Goal: Task Accomplishment & Management: Manage account settings

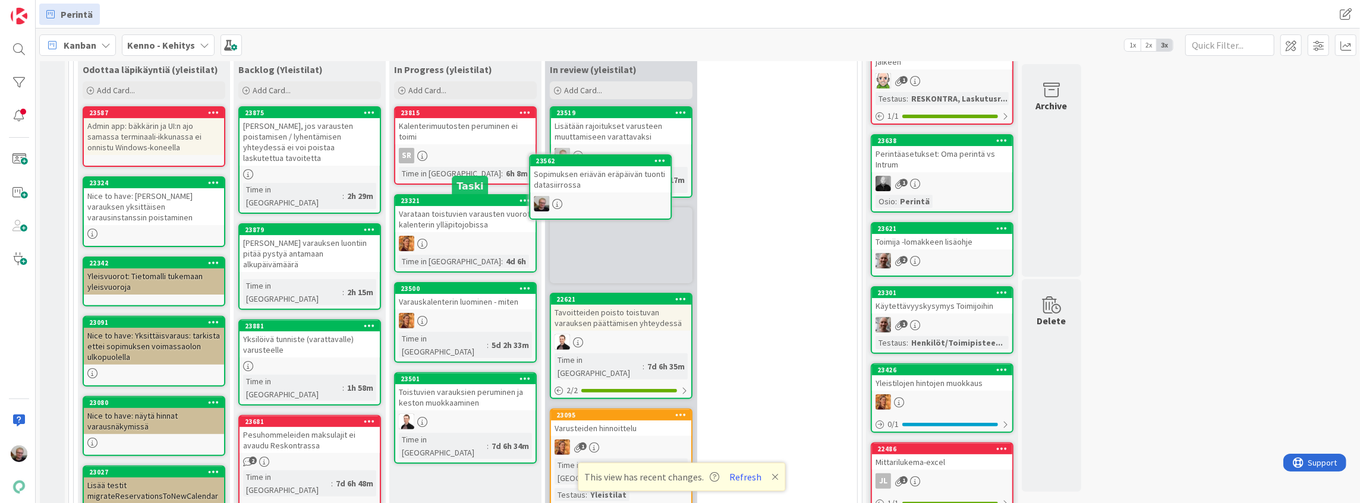
scroll to position [253, 0]
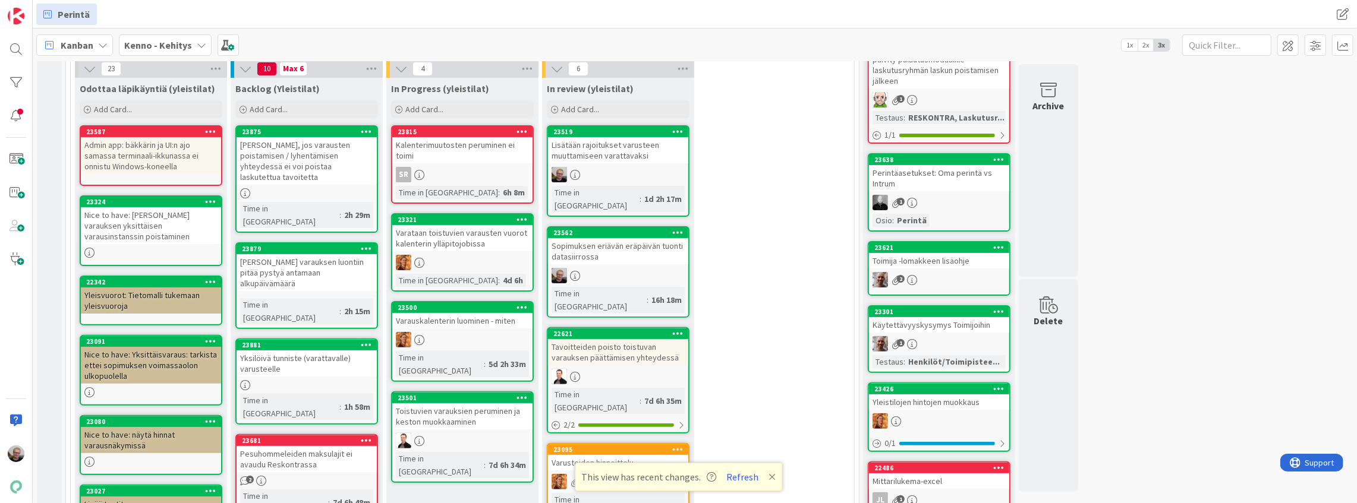
click at [677, 228] on icon at bounding box center [677, 232] width 11 height 8
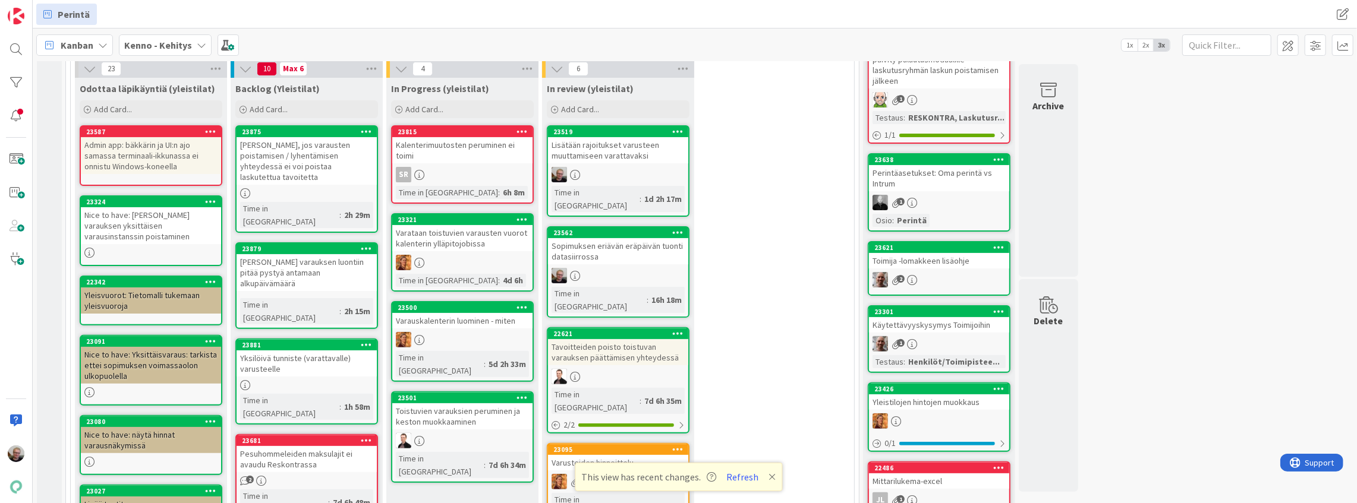
click at [613, 238] on div "Sopimuksen eriävän eräpäivän tuonti datasiirrossa" at bounding box center [618, 251] width 140 height 26
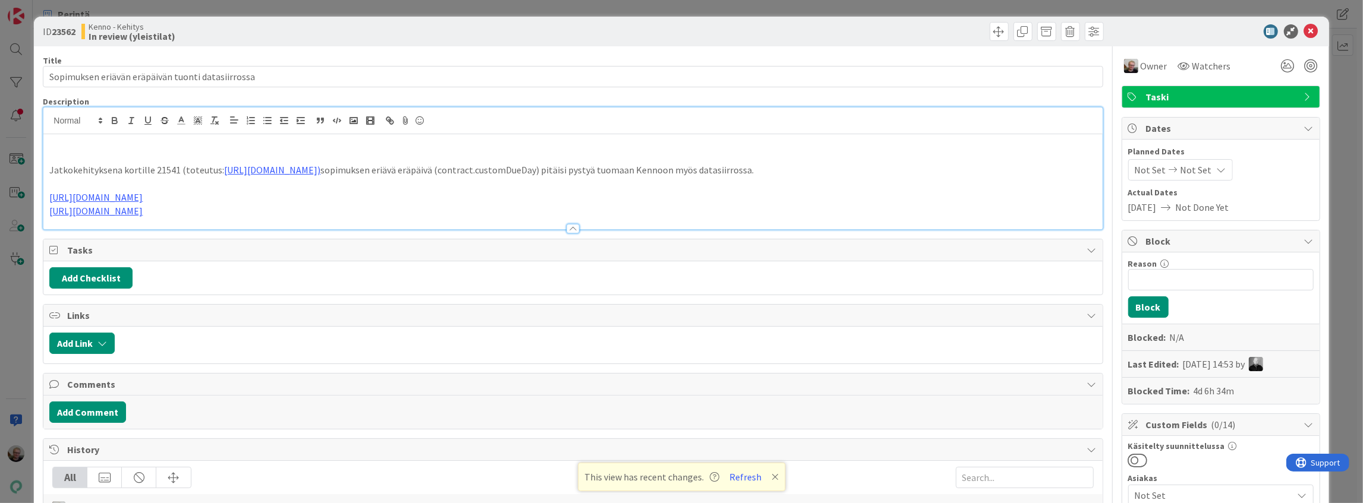
click at [609, 124] on div "Jatkokehityksena kortille 21541 (toteutus: [URL][DOMAIN_NAME]) sopimuksen eriäv…" at bounding box center [572, 169] width 1059 height 122
click at [1304, 30] on icon at bounding box center [1311, 31] width 14 height 14
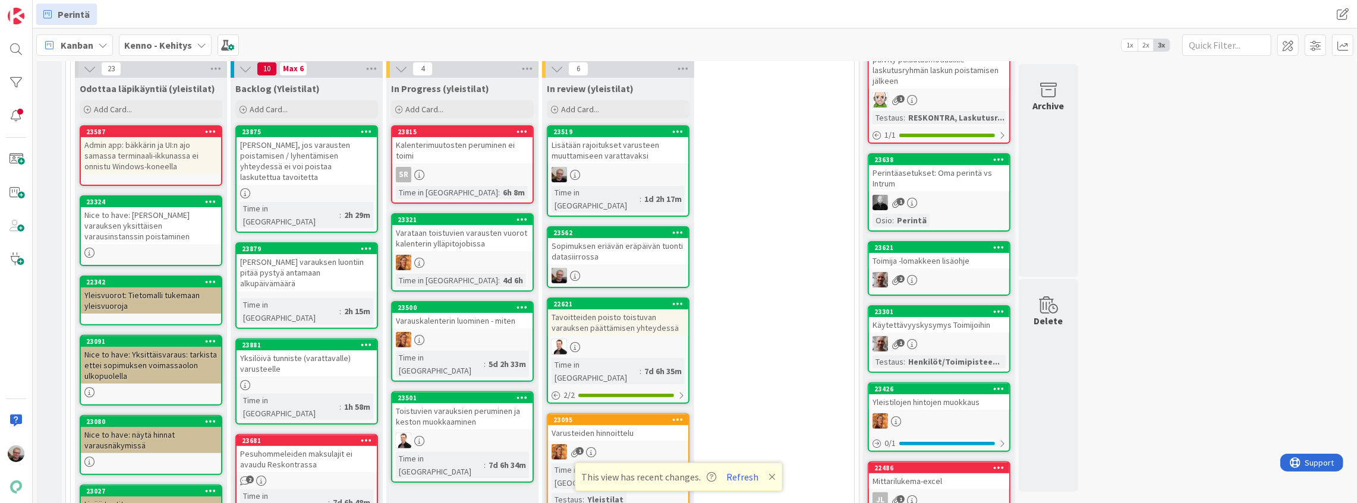
click at [674, 228] on icon at bounding box center [677, 232] width 11 height 8
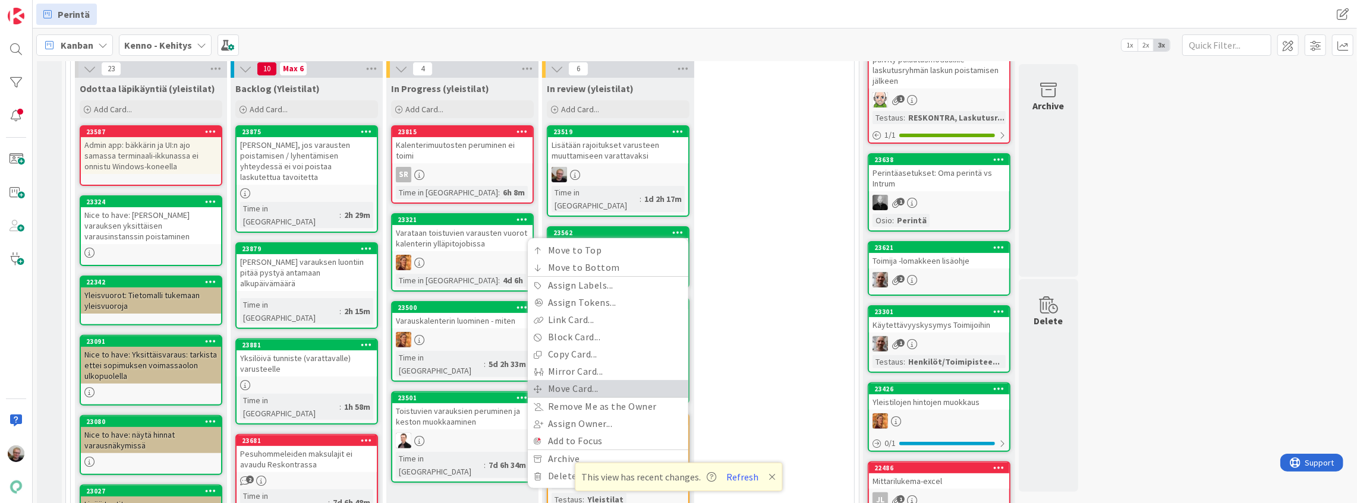
click at [588, 380] on link "Move Card..." at bounding box center [608, 388] width 160 height 17
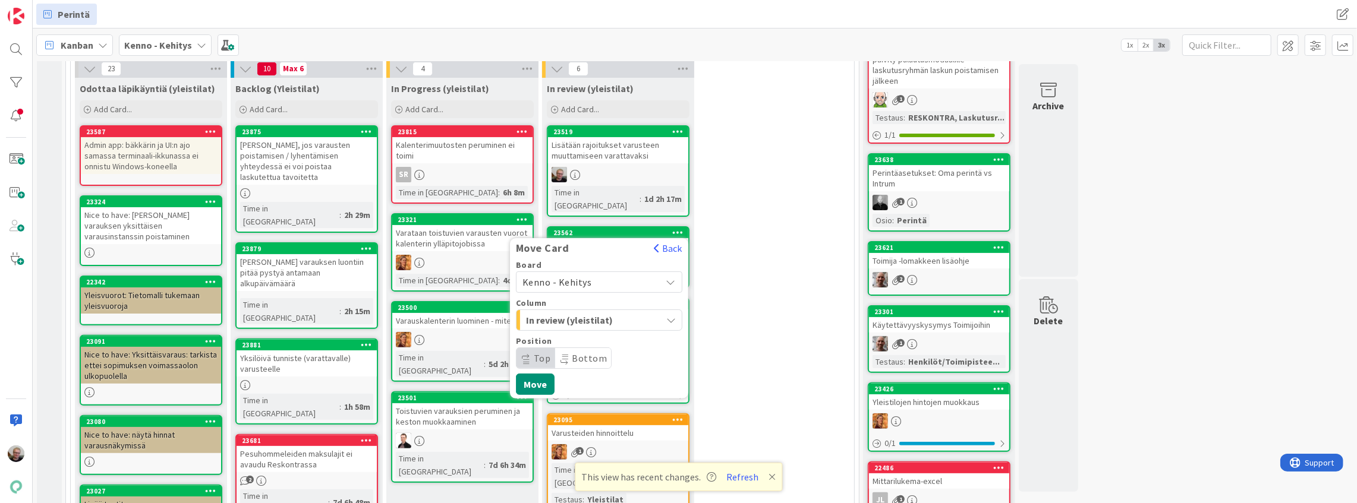
click at [631, 311] on div "In review (yleistilat)" at bounding box center [592, 320] width 138 height 19
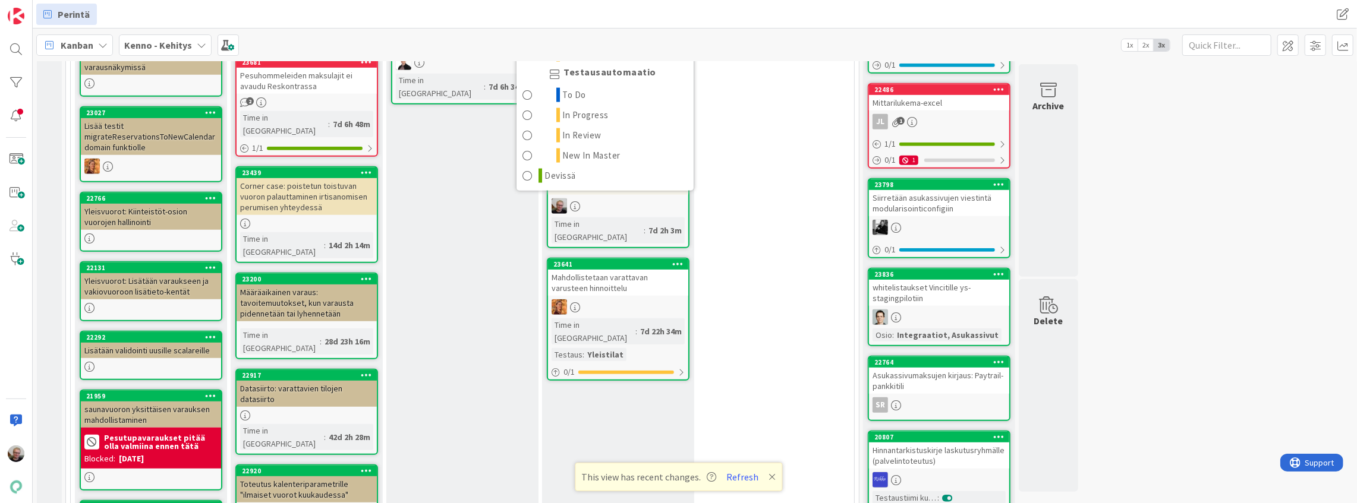
scroll to position [649, 0]
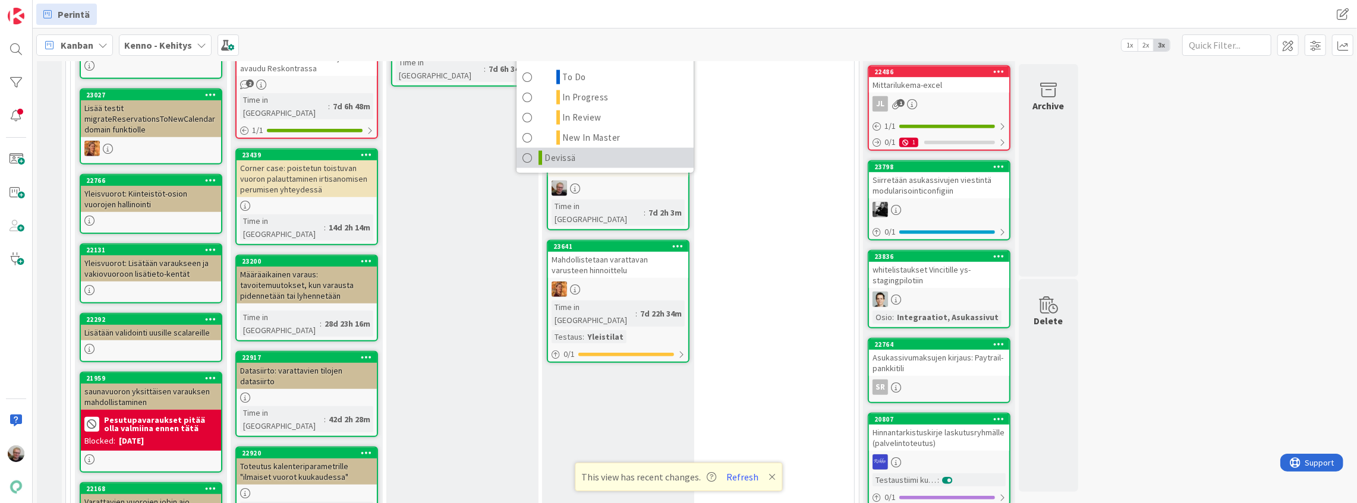
click at [555, 151] on span "Devissä" at bounding box center [561, 158] width 32 height 14
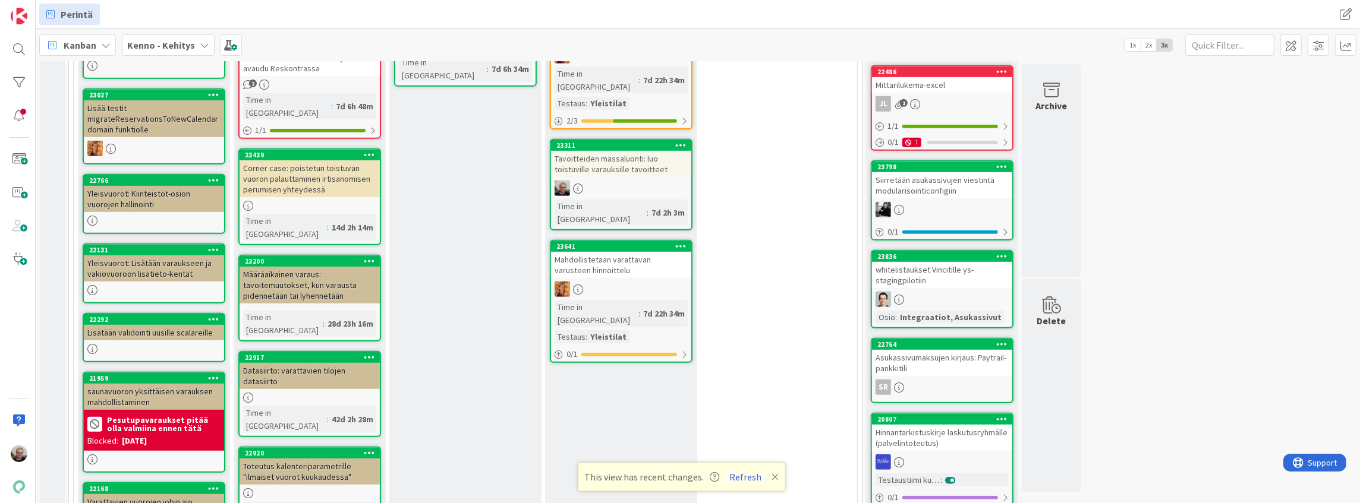
scroll to position [275, 0]
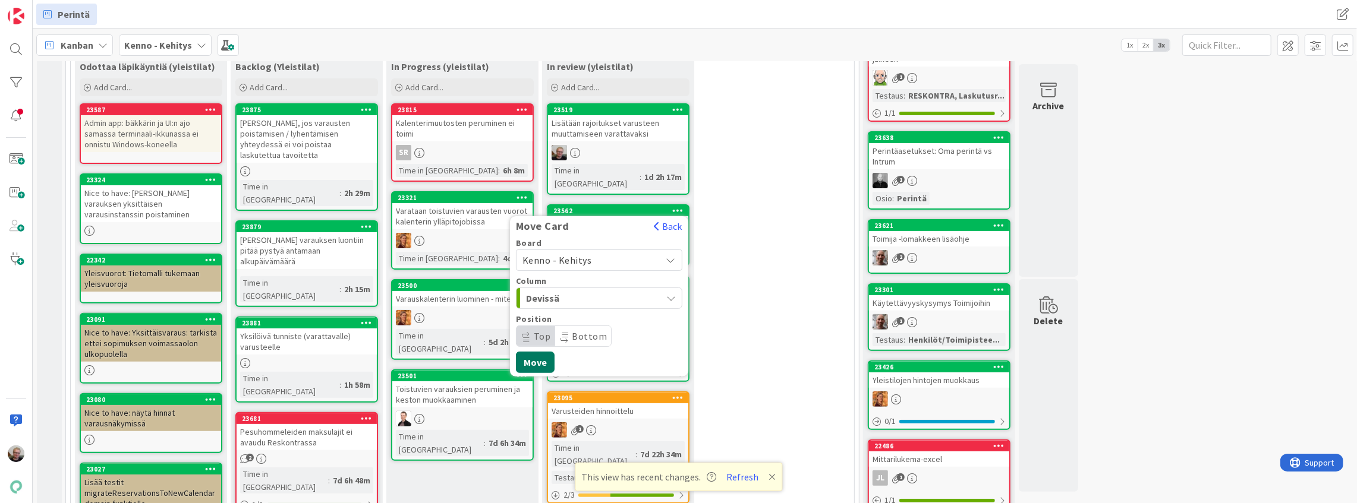
click at [544, 352] on button "Move" at bounding box center [535, 362] width 39 height 21
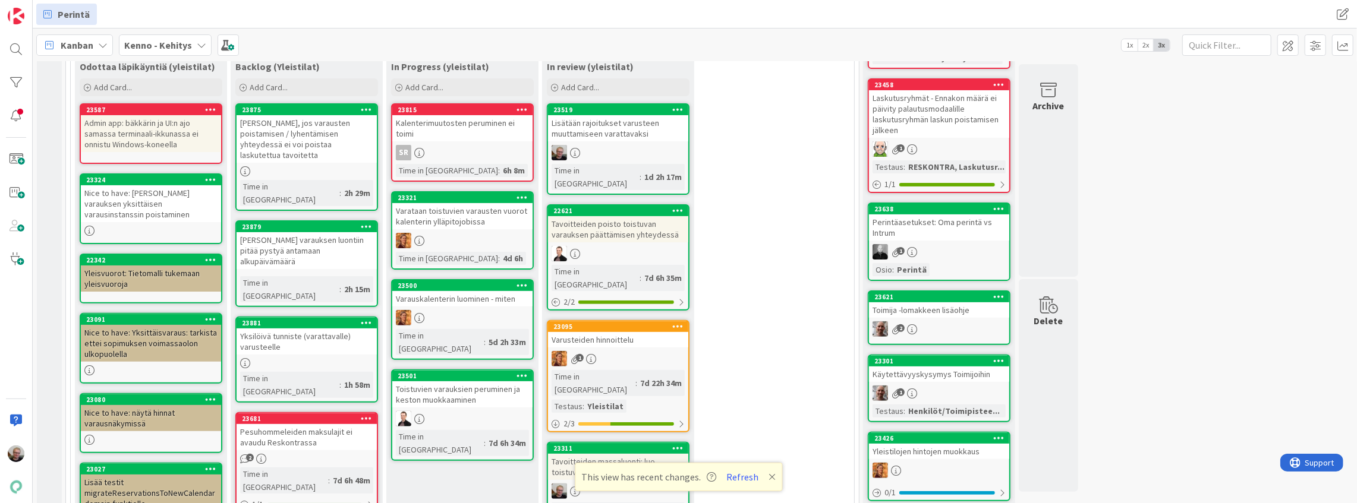
click at [614, 128] on div "Lisätään rajoitukset varusteen muuttamiseen varattavaksi" at bounding box center [618, 128] width 140 height 26
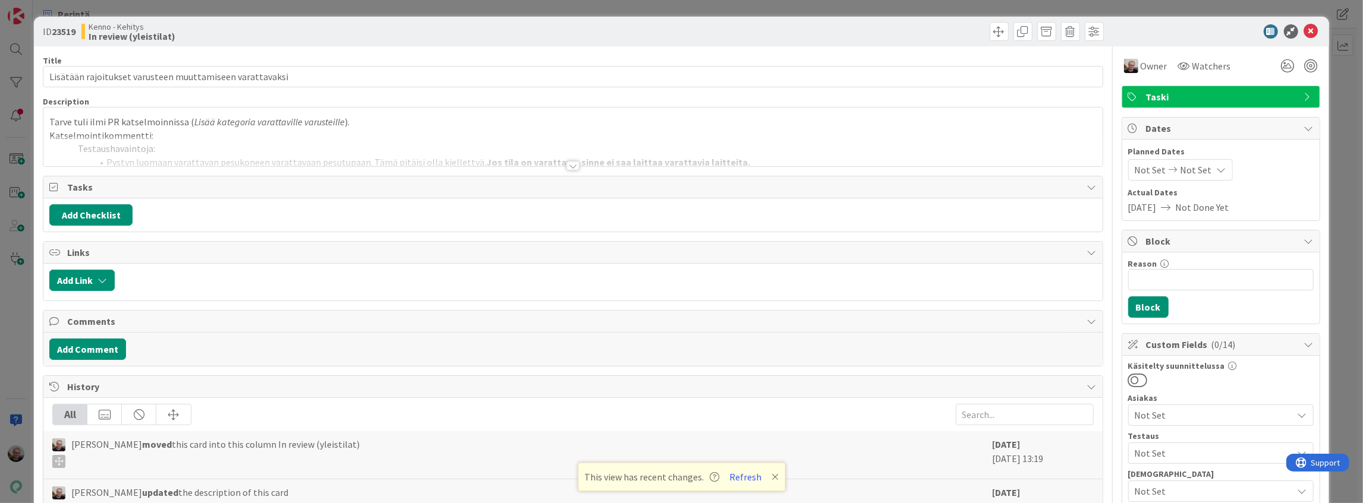
click at [269, 156] on div at bounding box center [572, 151] width 1059 height 30
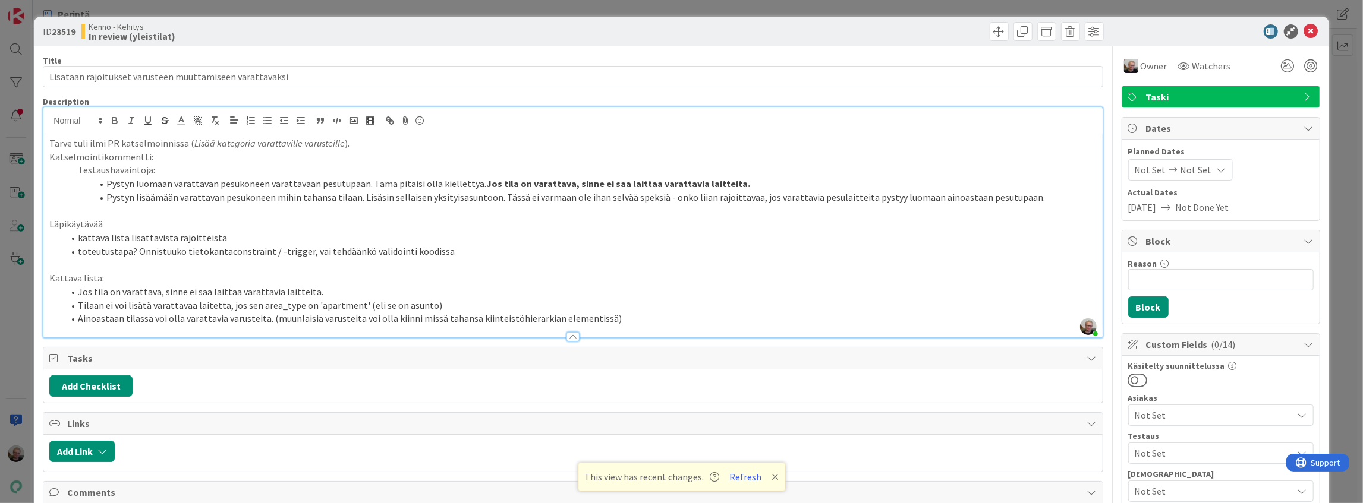
click at [50, 141] on p "Tarve tuli ilmi PR katselmoinnissa ( Lisää kategoria varattaville varusteille )." at bounding box center [572, 144] width 1047 height 14
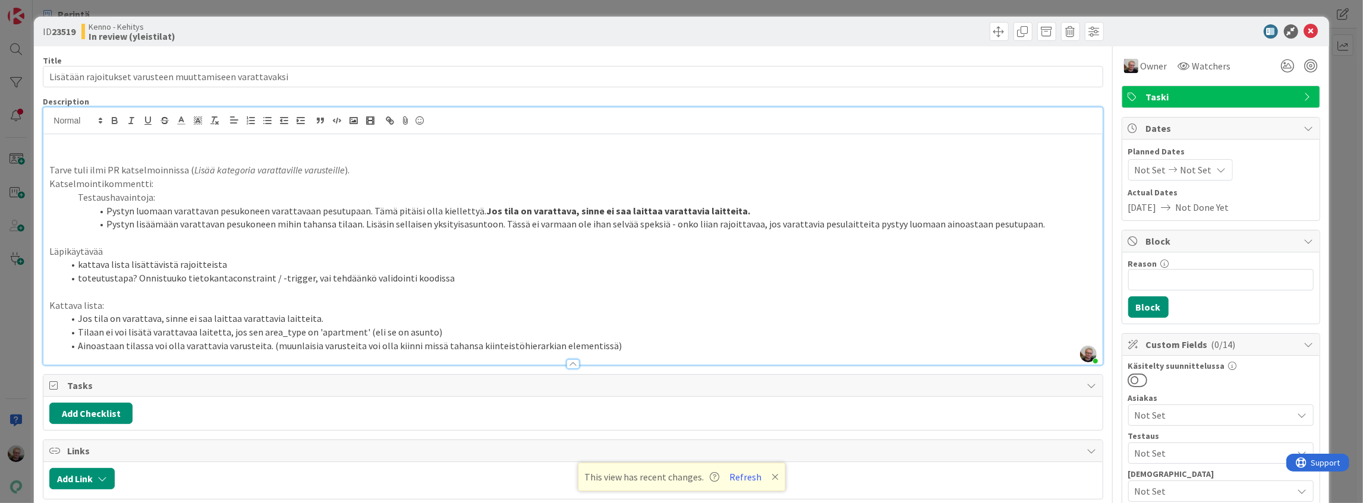
click at [87, 147] on p at bounding box center [572, 144] width 1047 height 14
click at [1311, 27] on icon at bounding box center [1311, 31] width 14 height 14
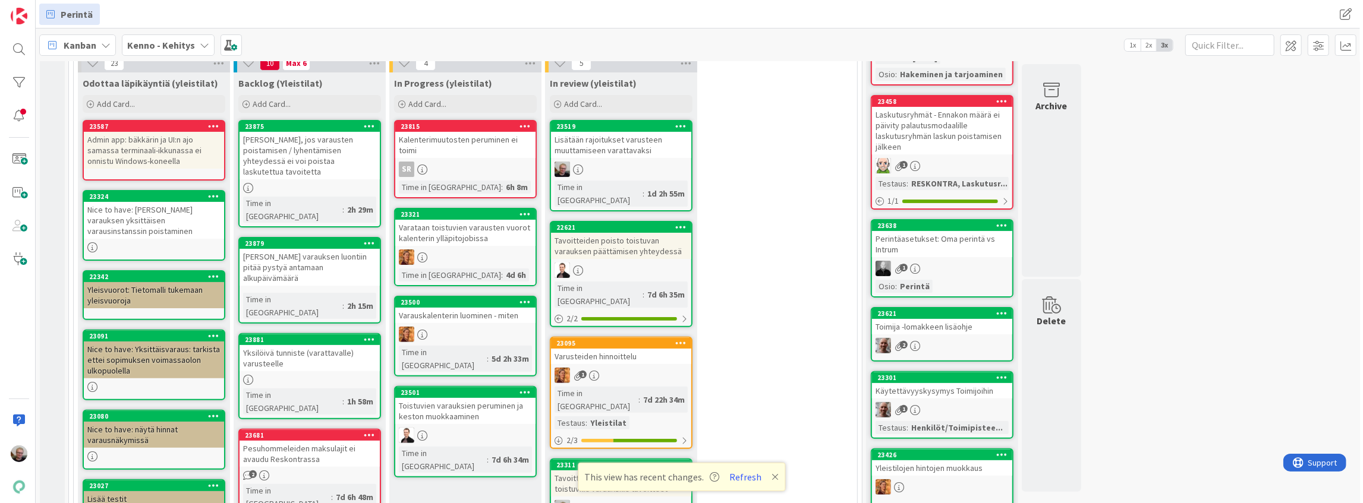
scroll to position [235, 0]
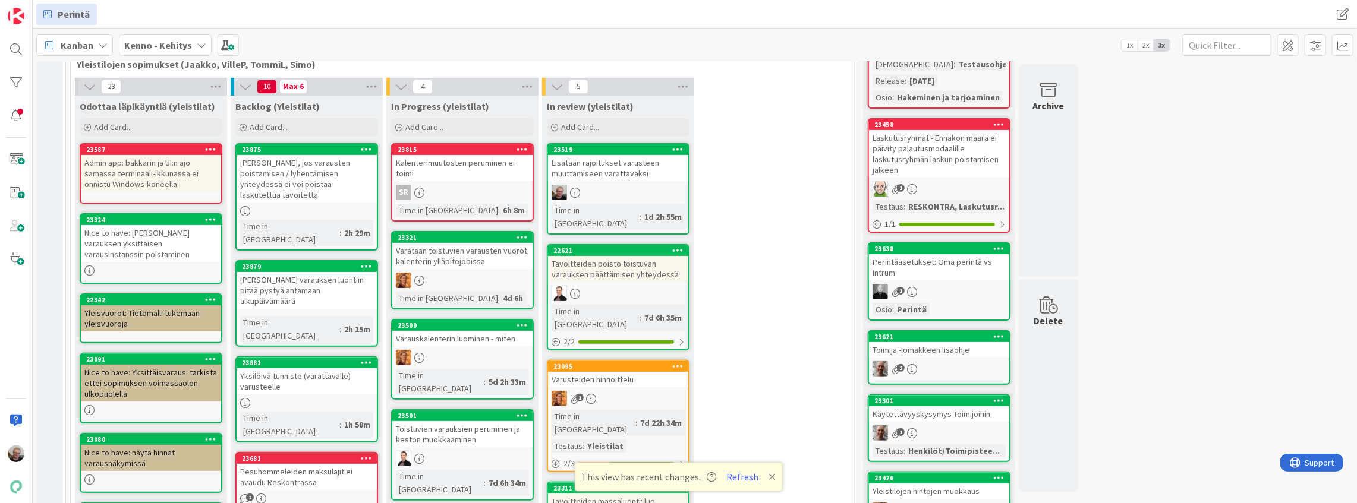
click at [267, 176] on div "[PERSON_NAME], jos varausten poistamisen / lyhentämisen yhteydessä ei voi poist…" at bounding box center [307, 179] width 140 height 48
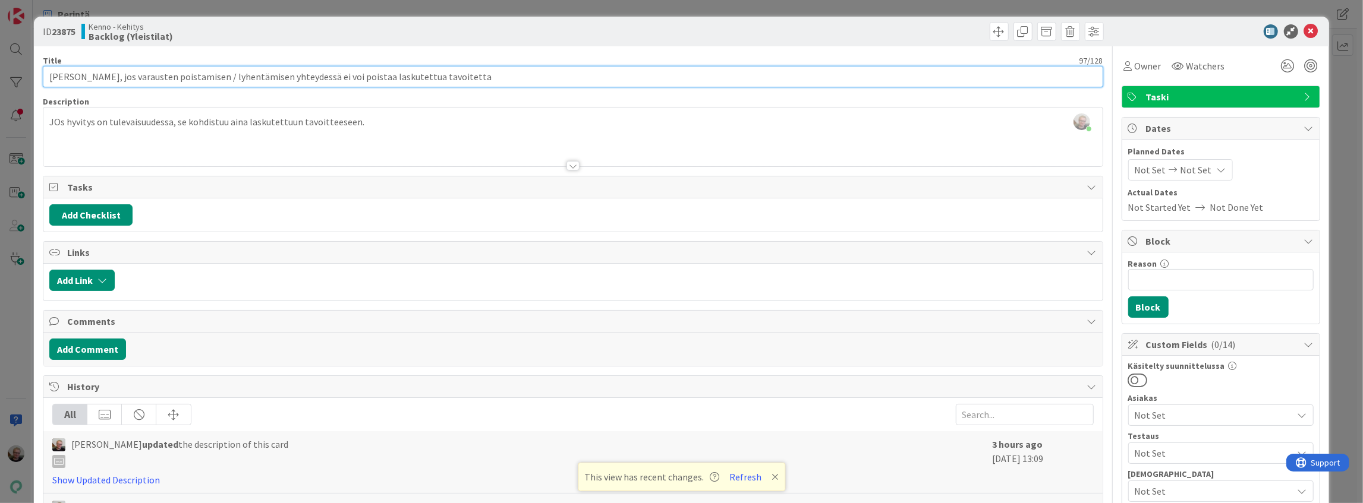
drag, startPoint x: 442, startPoint y: 75, endPoint x: 31, endPoint y: 100, distance: 411.5
click at [15, 89] on div "ID 23875 Kenno - Kehitys Backlog (Yleistilat) Title 97 / 128 [PERSON_NAME], jos…" at bounding box center [681, 251] width 1363 height 503
click at [1304, 34] on icon at bounding box center [1311, 31] width 14 height 14
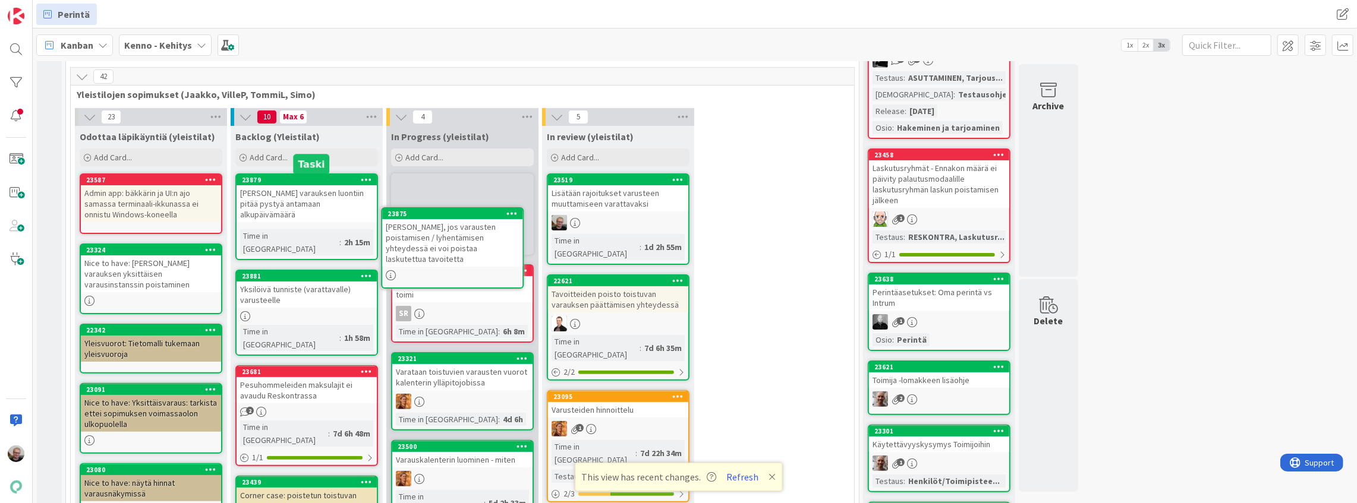
scroll to position [200, 0]
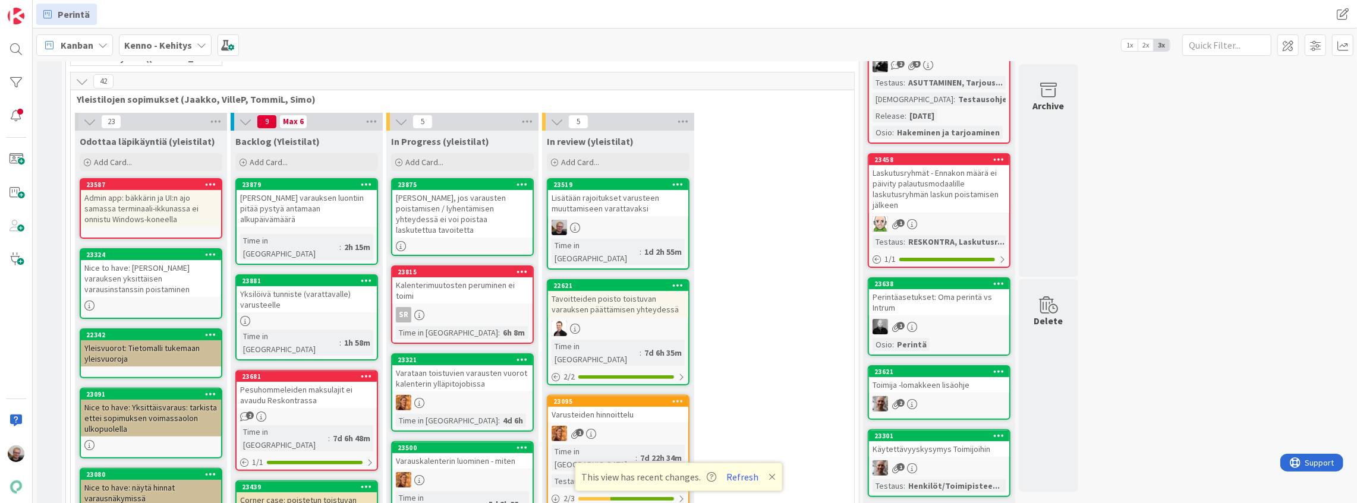
click at [519, 183] on icon at bounding box center [522, 184] width 11 height 8
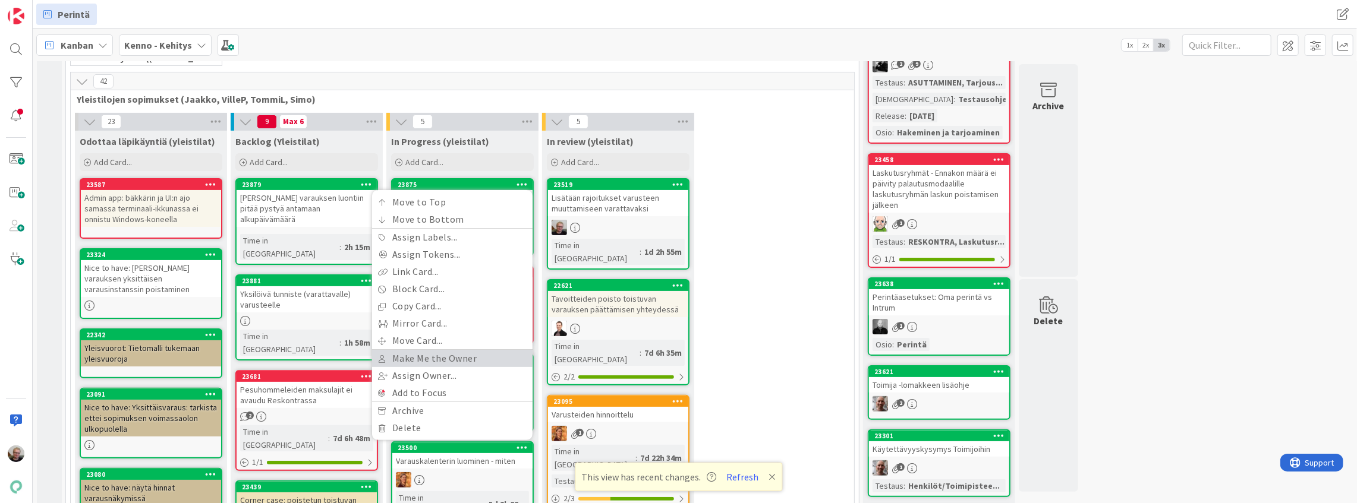
click at [429, 352] on link "Make Me the Owner" at bounding box center [452, 358] width 160 height 17
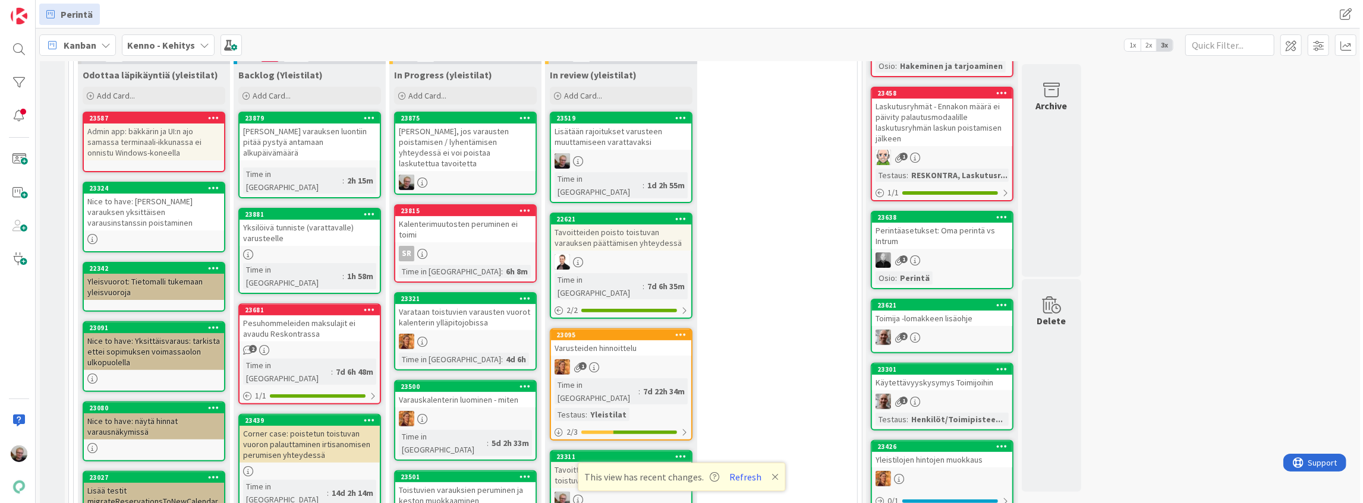
scroll to position [358, 0]
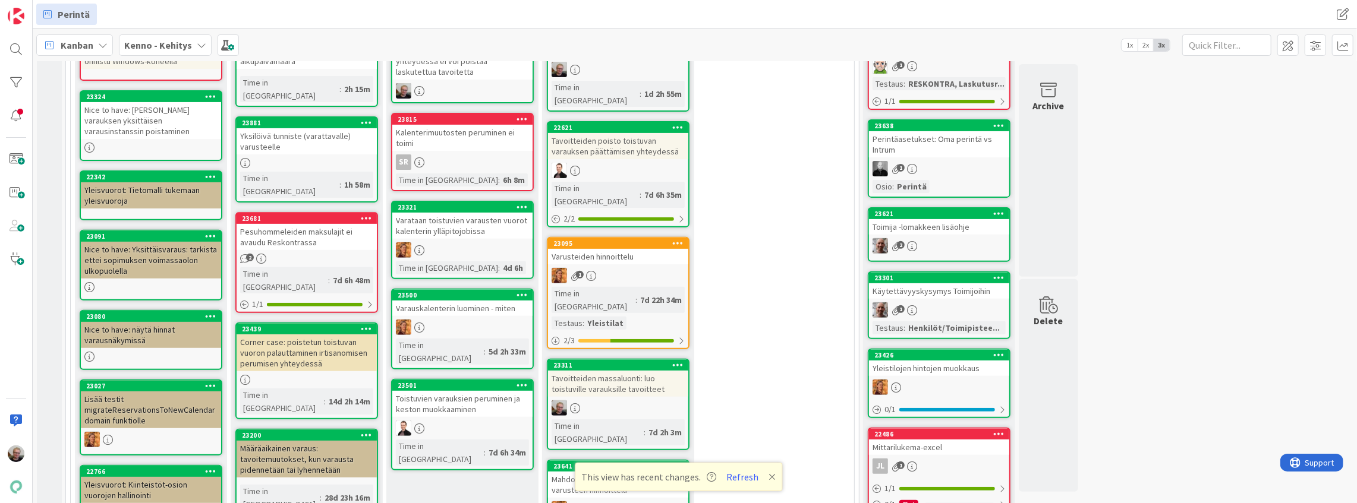
click at [288, 441] on div "Määräaikainen varaus: tavoitemuutokset, kun varausta pidennetään tai lyhennetään" at bounding box center [307, 459] width 140 height 37
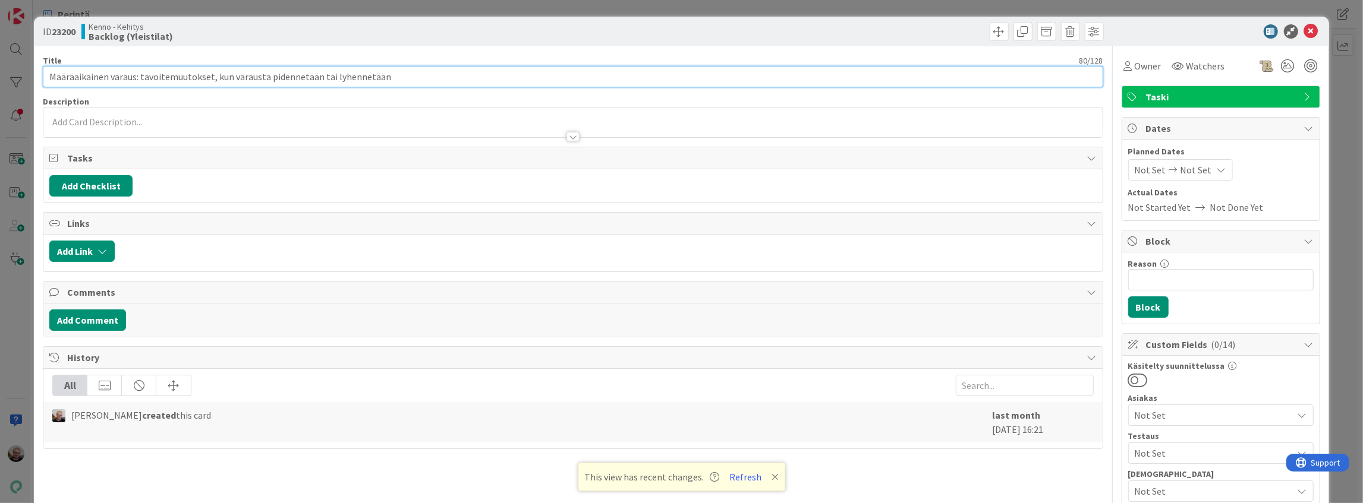
click at [284, 81] on input "Määräaikainen varaus: tavoitemuutokset, kun varausta pidennetään tai lyhennetään" at bounding box center [573, 76] width 1060 height 21
click at [282, 108] on div at bounding box center [572, 123] width 1059 height 30
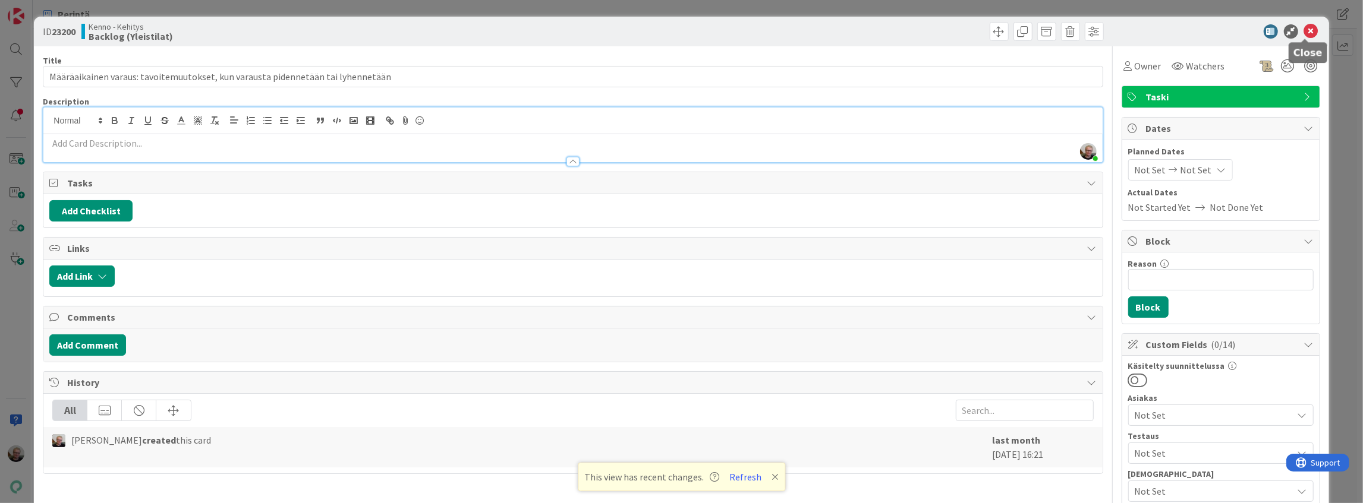
click at [1304, 31] on icon at bounding box center [1311, 31] width 14 height 14
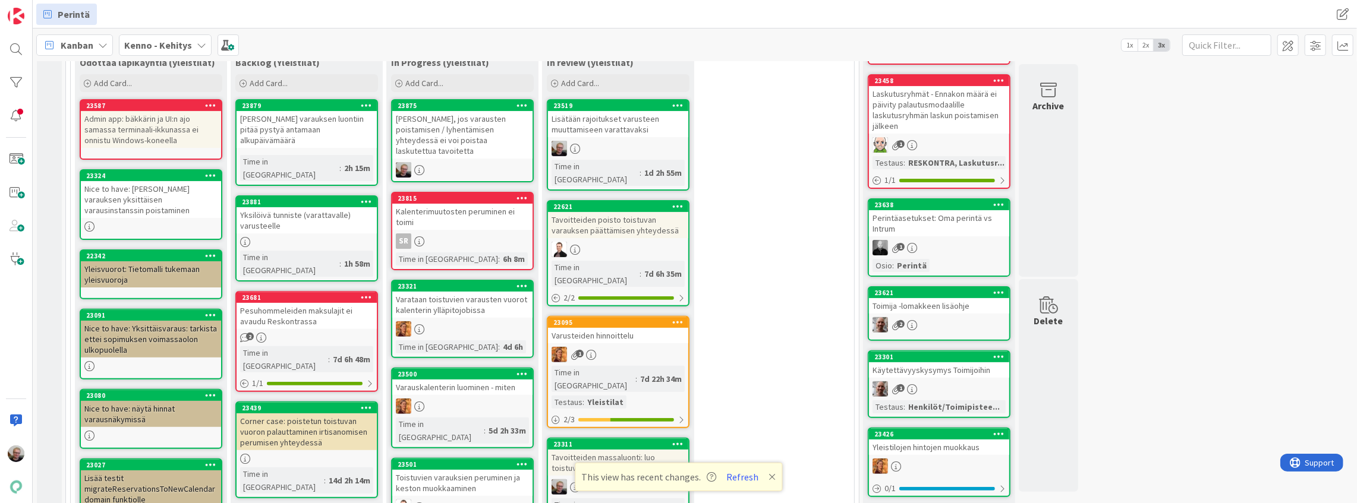
scroll to position [200, 0]
